Goal: Download file/media

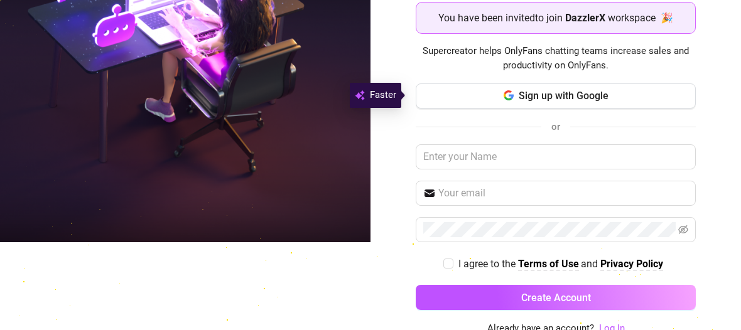
scroll to position [92, 0]
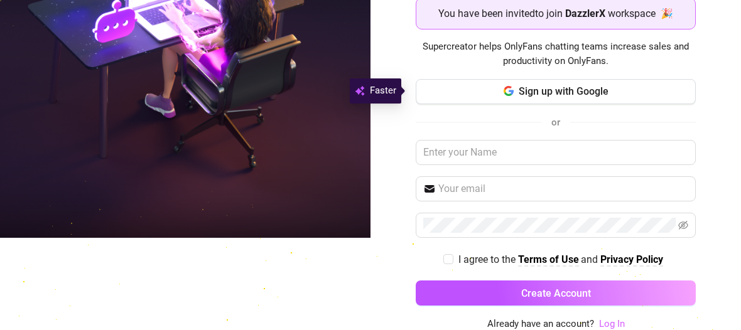
click at [604, 321] on link "Log In" at bounding box center [612, 323] width 26 height 11
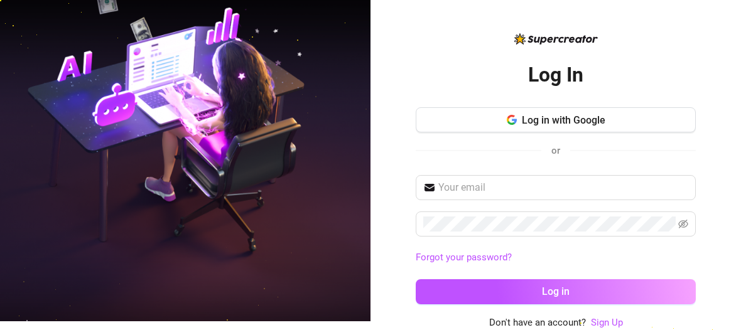
scroll to position [8, 0]
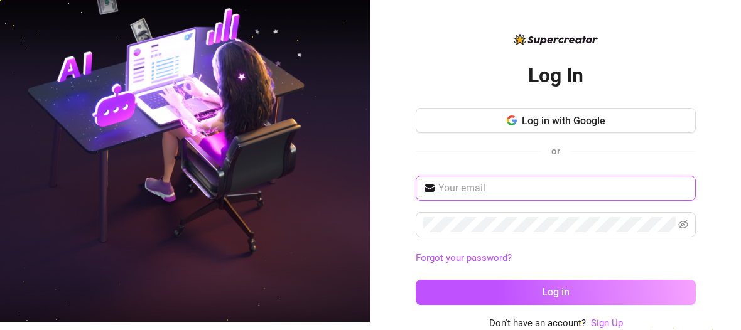
click at [497, 185] on input "text" at bounding box center [563, 188] width 250 height 15
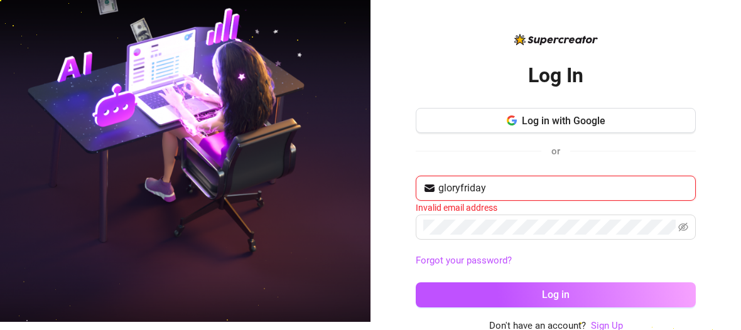
type input "gloryfriday001@gmail.com"
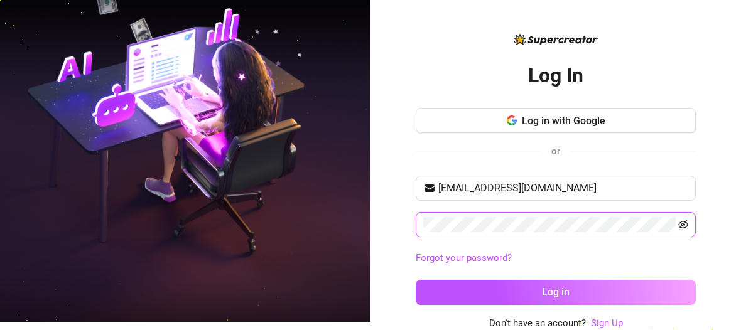
click at [678, 222] on icon "eye-invisible" at bounding box center [683, 224] width 10 height 9
click at [678, 222] on icon "eye" at bounding box center [683, 225] width 10 height 8
click at [678, 222] on icon "eye-invisible" at bounding box center [683, 224] width 10 height 9
click at [678, 222] on icon "eye" at bounding box center [683, 225] width 10 height 8
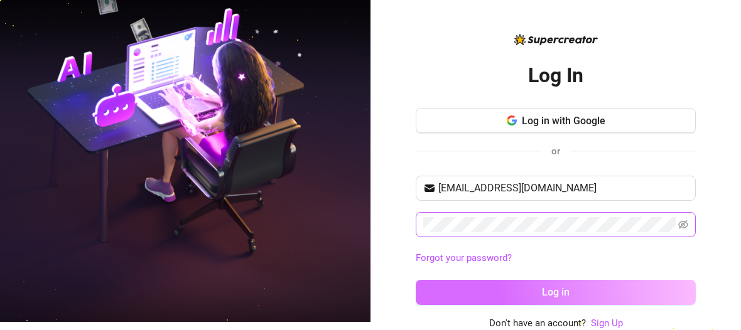
click at [571, 292] on button "Log in" at bounding box center [555, 292] width 280 height 25
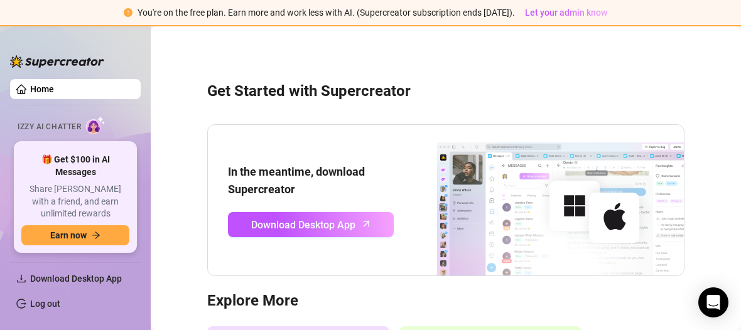
click at [722, 18] on div "You're on the free plan. Earn more and work less with AI. (Supercreator subscri…" at bounding box center [370, 13] width 741 height 26
drag, startPoint x: 611, startPoint y: 0, endPoint x: 204, endPoint y: 129, distance: 427.2
click at [462, 73] on div "Get Started with Supercreator In the meantime, download Supercreator Download D…" at bounding box center [445, 262] width 565 height 455
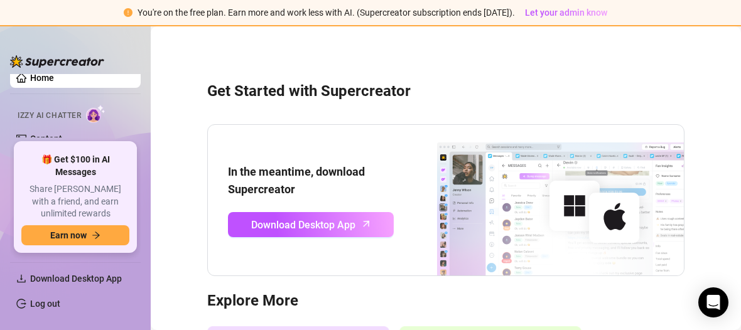
scroll to position [105, 0]
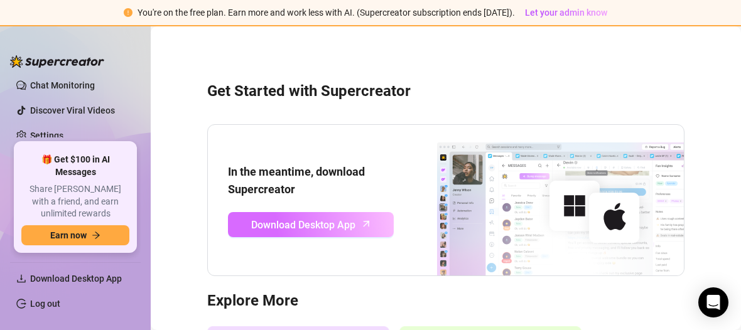
click at [276, 223] on span "Download Desktop App" at bounding box center [303, 225] width 104 height 16
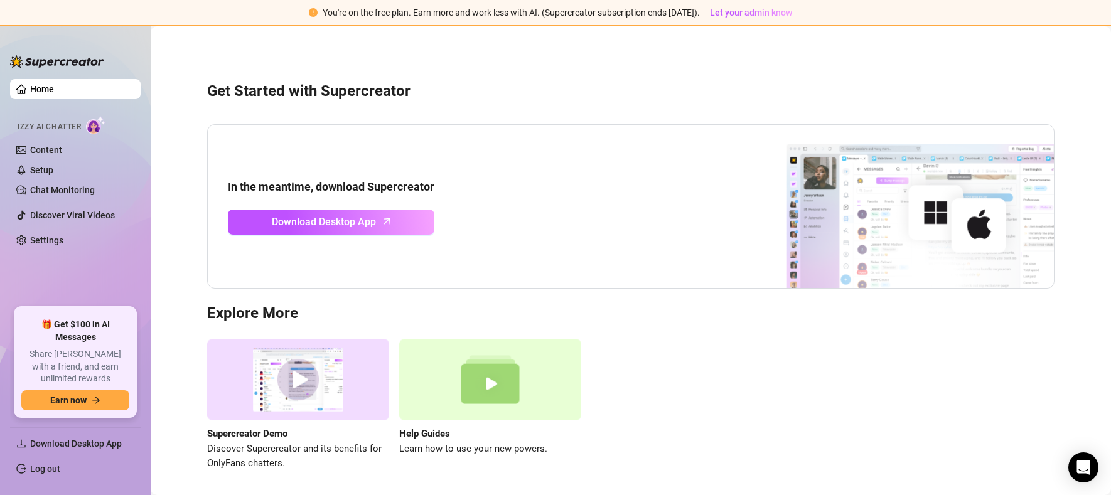
drag, startPoint x: 520, startPoint y: 0, endPoint x: 668, endPoint y: 108, distance: 182.8
click at [668, 108] on div "Get Started with Supercreator In the meantime, download Supercreator Download D…" at bounding box center [630, 269] width 935 height 468
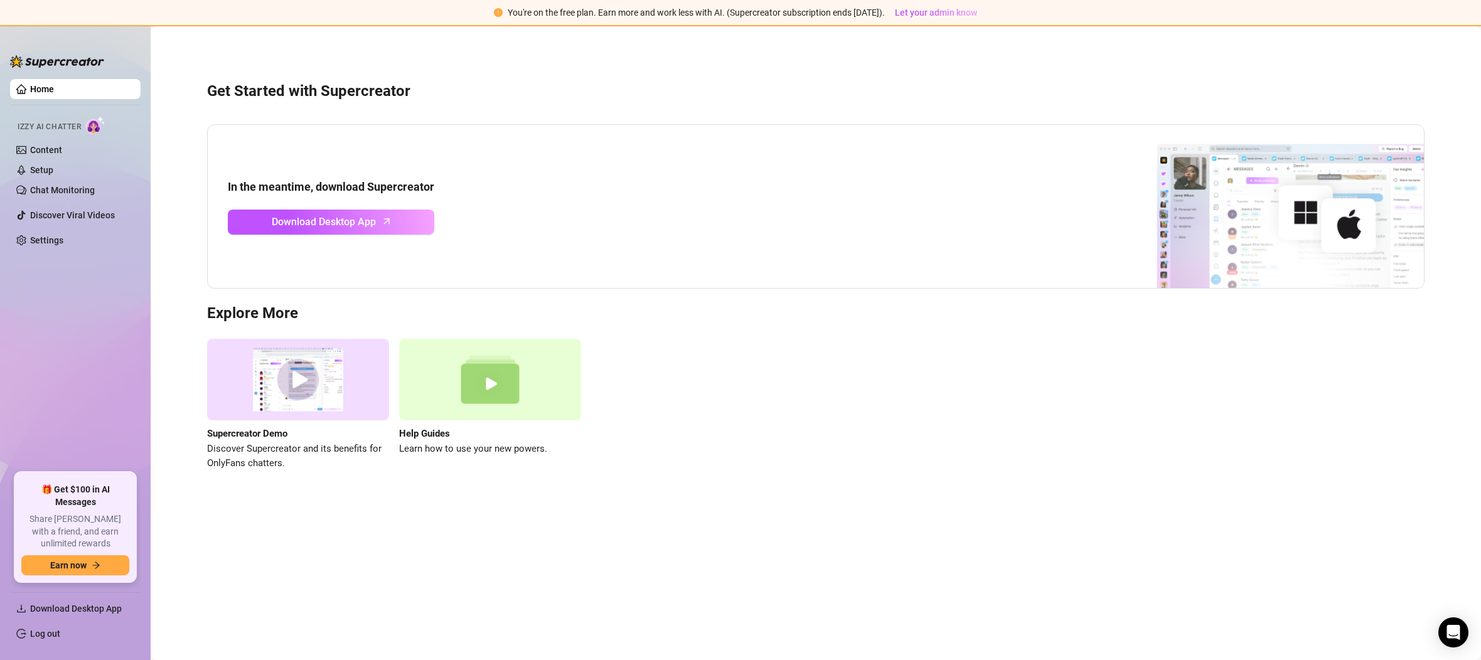
drag, startPoint x: 1076, startPoint y: 3, endPoint x: 846, endPoint y: 174, distance: 286.7
click at [740, 174] on div "In the meantime, download Supercreator Download Desktop App" at bounding box center [816, 206] width 1218 height 164
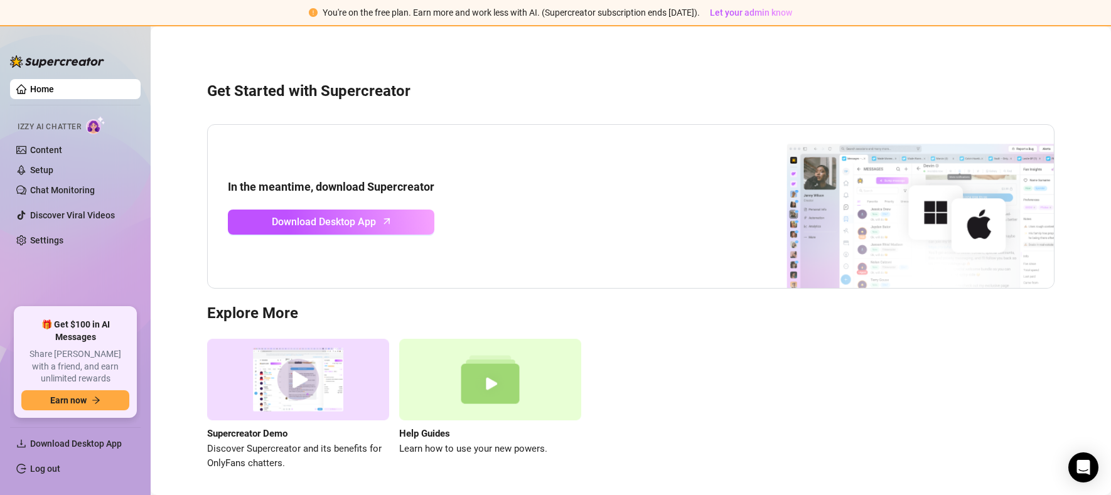
drag, startPoint x: 1341, startPoint y: 0, endPoint x: 683, endPoint y: 166, distance: 677.9
click at [683, 166] on div "In the meantime, download Supercreator Download Desktop App" at bounding box center [630, 206] width 847 height 164
